Goal: Find specific page/section: Find specific page/section

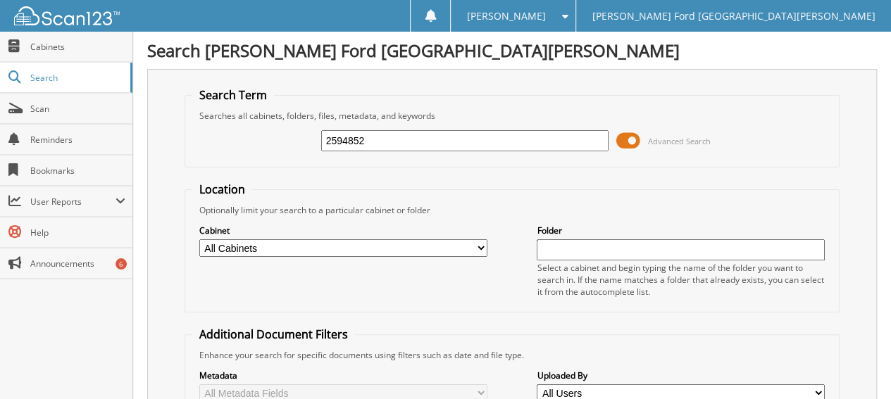
type input "2594852"
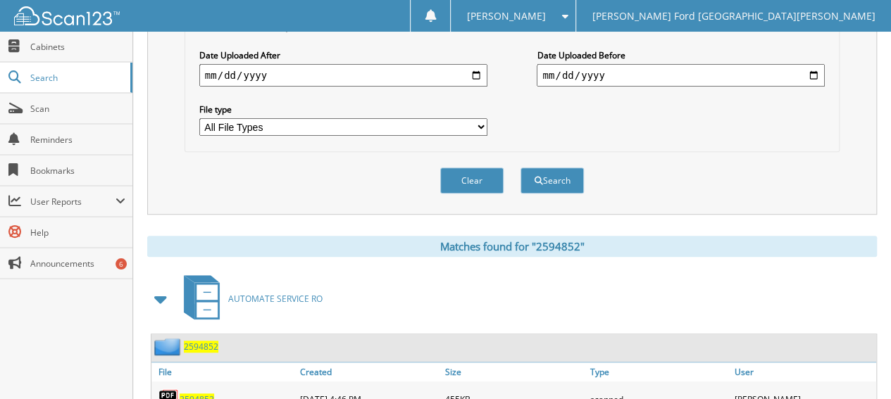
scroll to position [449, 0]
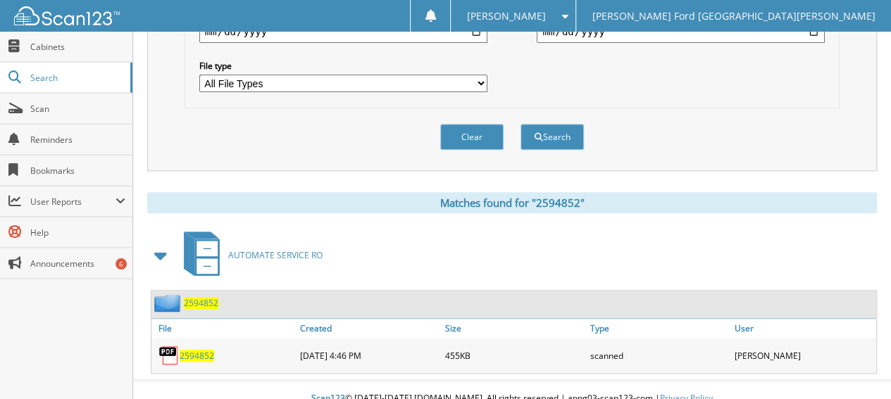
click at [201, 350] on span "2594852" at bounding box center [197, 356] width 35 height 12
click at [87, 84] on link "Search" at bounding box center [66, 78] width 132 height 30
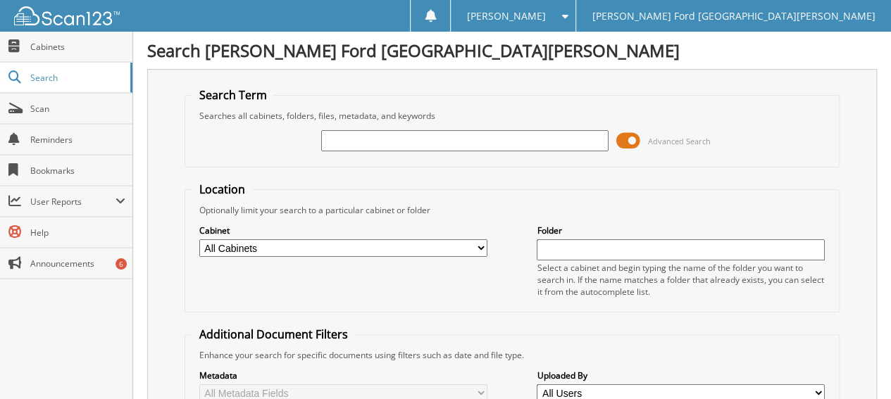
drag, startPoint x: 0, startPoint y: 0, endPoint x: 406, endPoint y: 135, distance: 427.4
click at [406, 135] on input "text" at bounding box center [465, 140] width 288 height 21
type input "2595061"
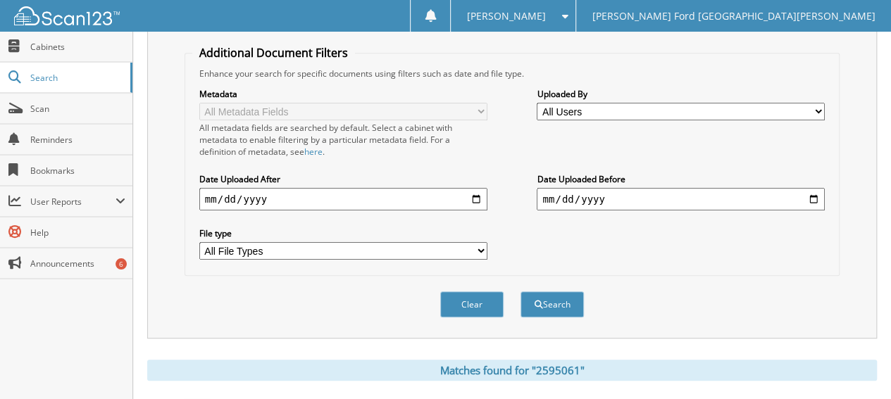
scroll to position [449, 0]
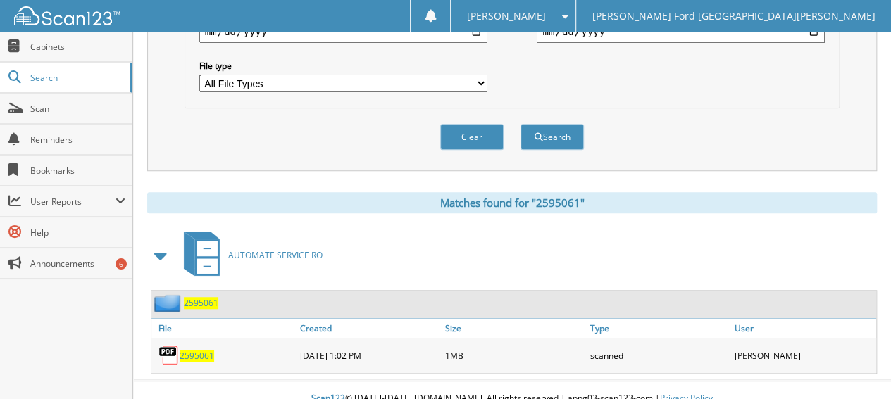
click at [207, 350] on span "2595061" at bounding box center [197, 356] width 35 height 12
